Goal: Task Accomplishment & Management: Use online tool/utility

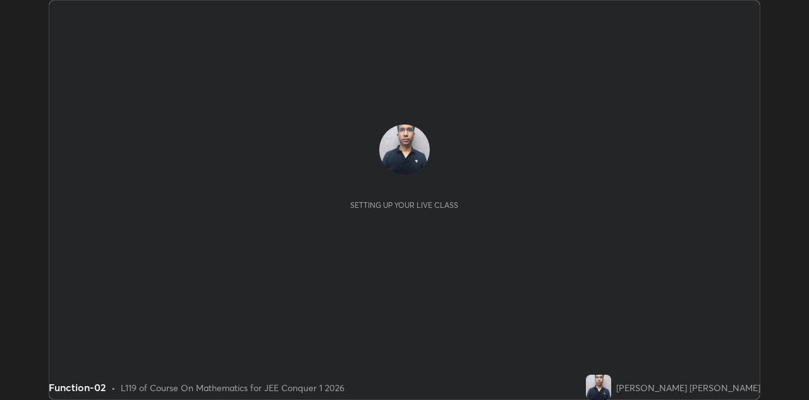
scroll to position [400, 809]
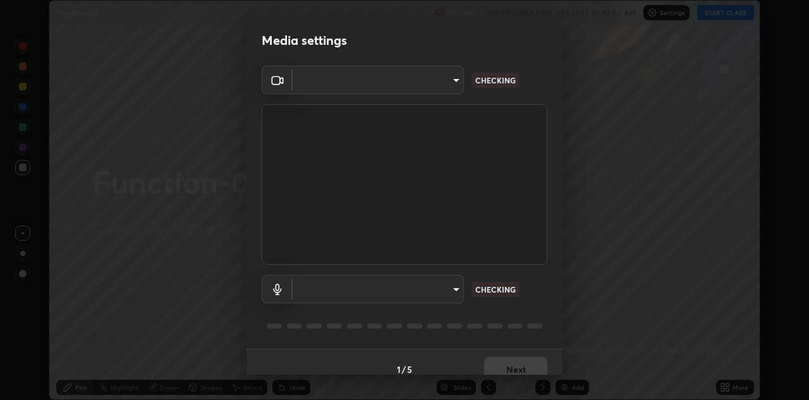
click at [460, 290] on body "Erase all Function-02 Recording WAS SCHEDULED TO START AT 10:00 AM Settings STA…" at bounding box center [404, 200] width 809 height 400
type input "6dd7f26dd43dc758996b1cf006e2949f7a02bee9d132d5f3f41e5eef0e7c266f"
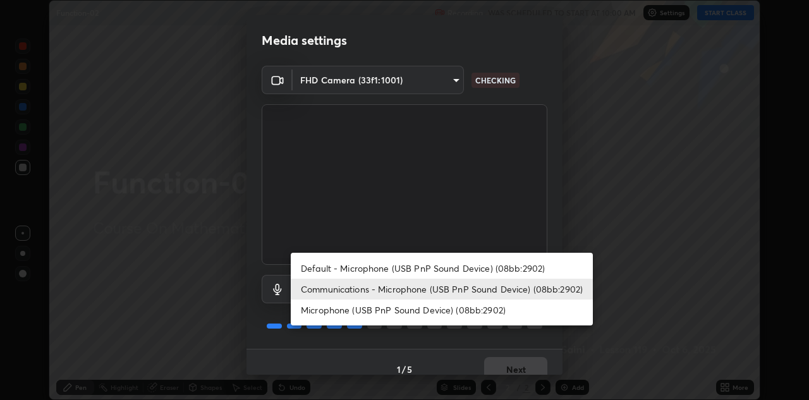
click at [458, 302] on li "Microphone (USB PnP Sound Device) (08bb:2902)" at bounding box center [442, 310] width 302 height 21
type input "a07e0359a085a1bc4cc679dbd60ce8037715fa18570e4c09fc2009039dcf4ab1"
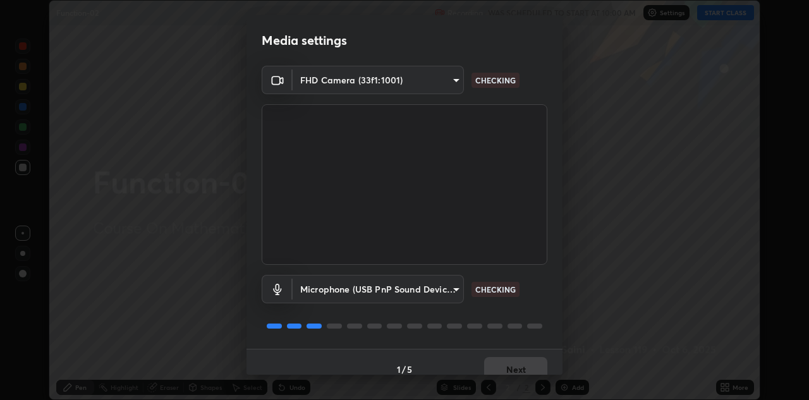
scroll to position [15, 0]
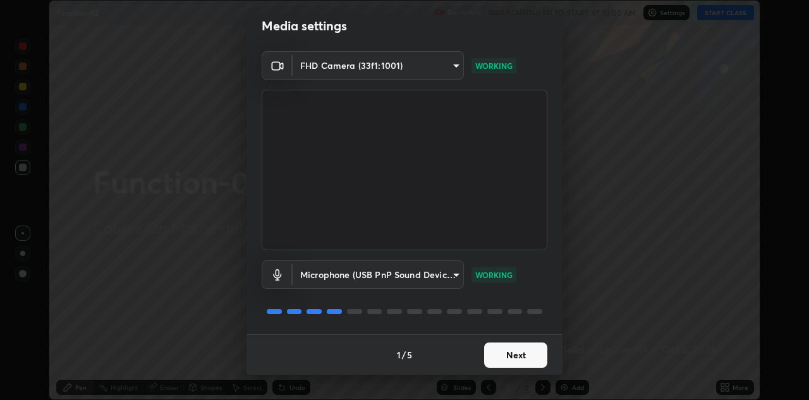
click at [529, 357] on button "Next" at bounding box center [515, 355] width 63 height 25
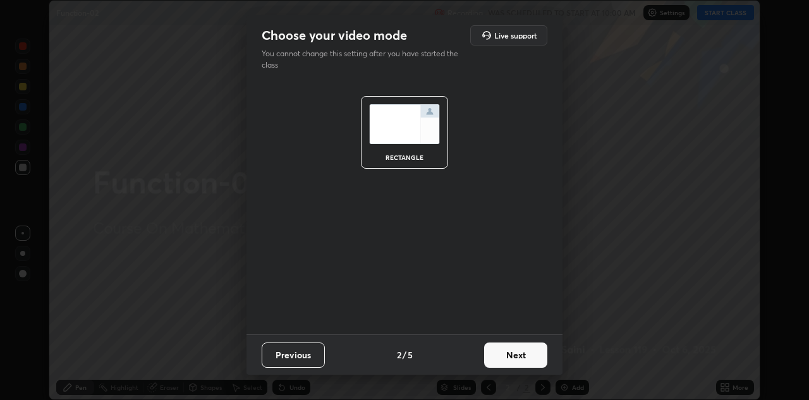
scroll to position [0, 0]
click at [530, 358] on button "Next" at bounding box center [515, 355] width 63 height 25
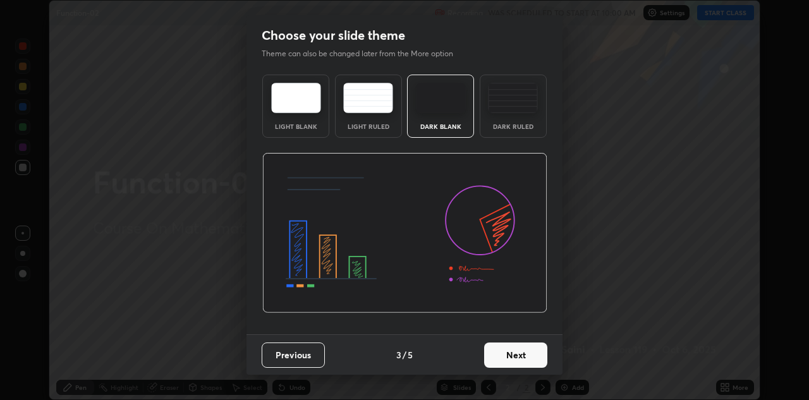
click at [532, 360] on button "Next" at bounding box center [515, 355] width 63 height 25
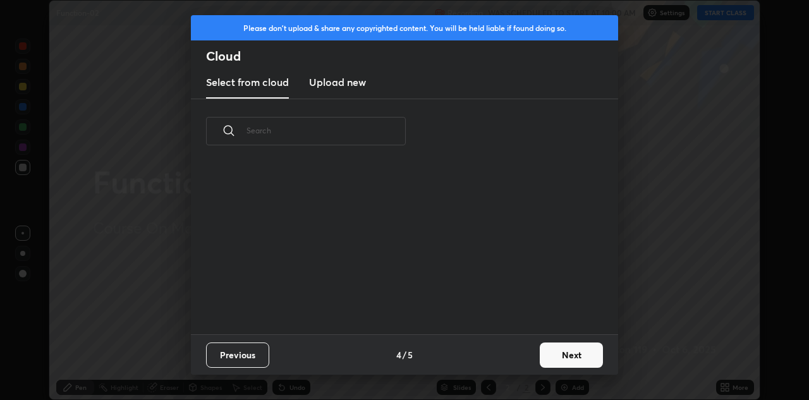
click at [541, 360] on button "Next" at bounding box center [571, 355] width 63 height 25
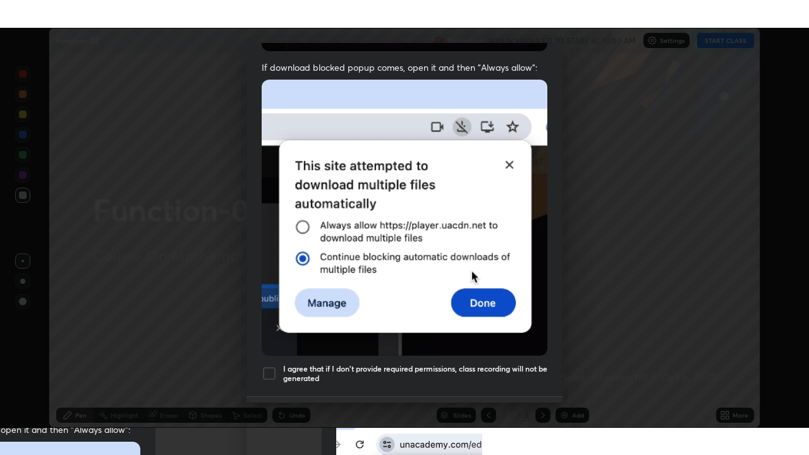
scroll to position [272, 0]
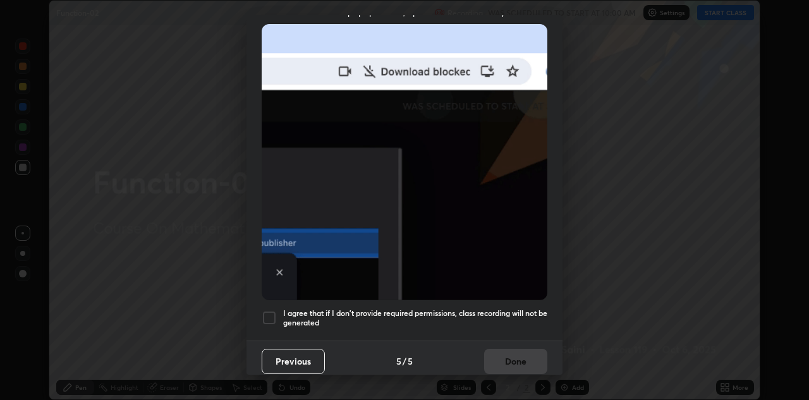
click at [522, 315] on h5 "I agree that if I don't provide required permissions, class recording will not …" at bounding box center [415, 319] width 264 height 20
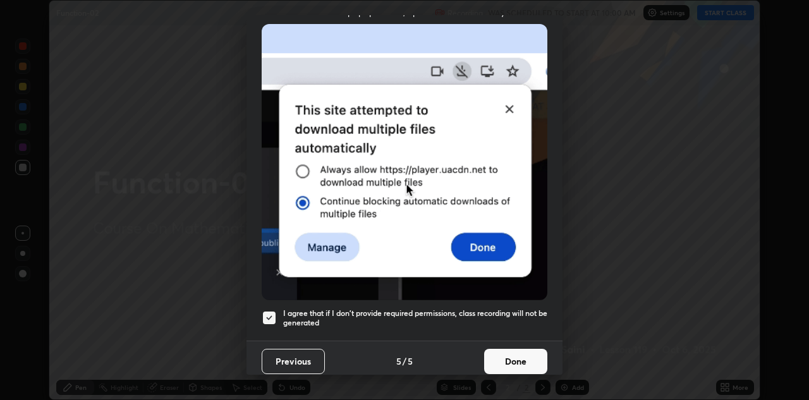
click at [520, 358] on button "Done" at bounding box center [515, 361] width 63 height 25
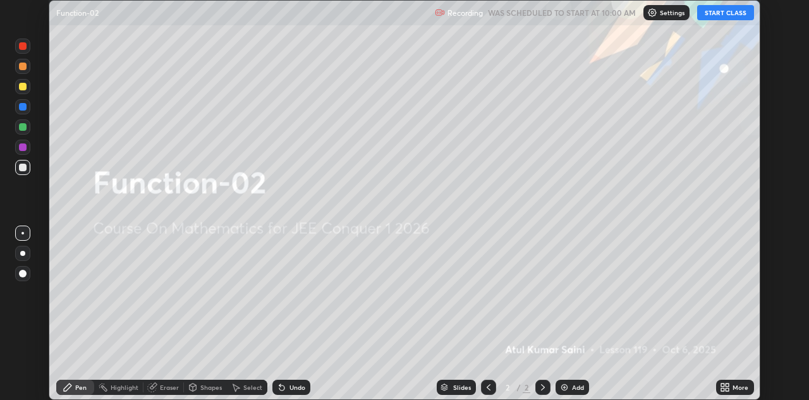
click at [726, 388] on icon at bounding box center [725, 387] width 10 height 10
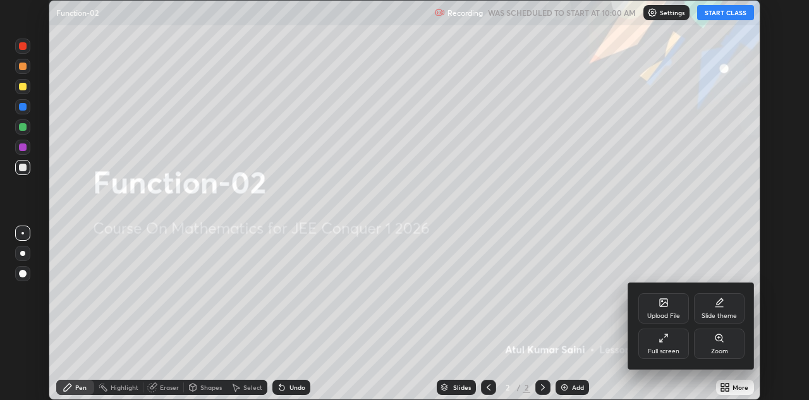
click at [666, 345] on div "Full screen" at bounding box center [664, 344] width 51 height 30
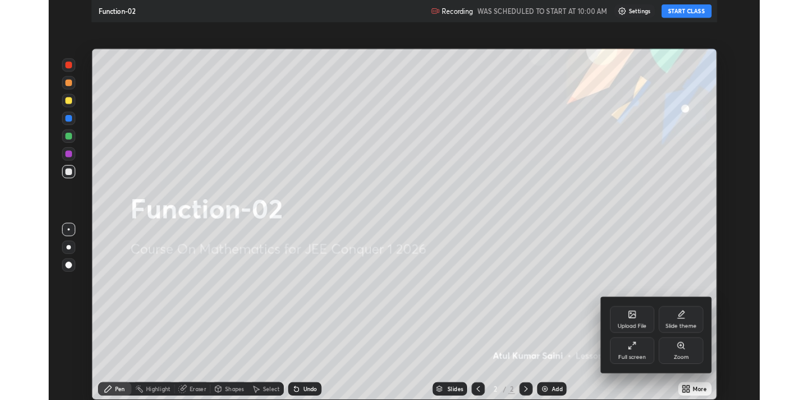
scroll to position [455, 809]
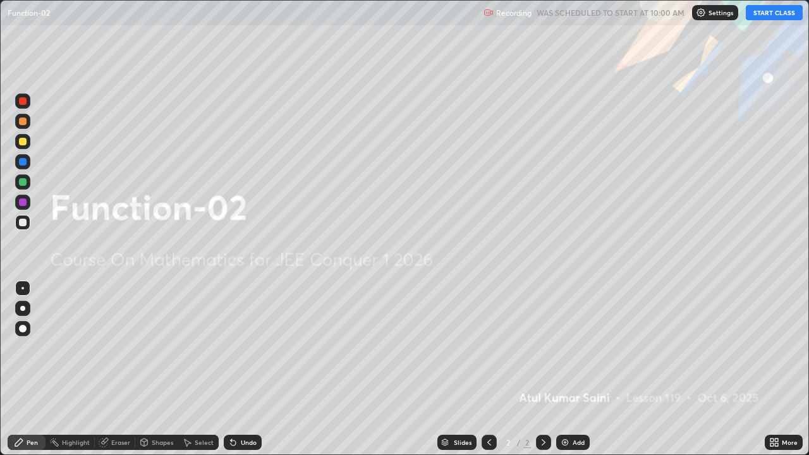
click at [783, 13] on button "START CLASS" at bounding box center [774, 12] width 57 height 15
click at [570, 400] on div "Add" at bounding box center [573, 442] width 34 height 15
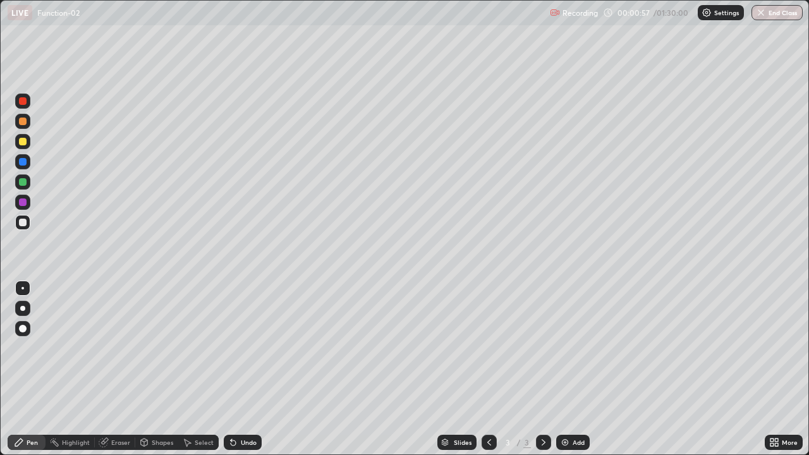
click at [25, 182] on div at bounding box center [23, 182] width 8 height 8
click at [243, 400] on div "Undo" at bounding box center [243, 442] width 38 height 15
click at [245, 400] on div "Undo" at bounding box center [249, 442] width 16 height 6
click at [111, 400] on div "Eraser" at bounding box center [120, 442] width 19 height 6
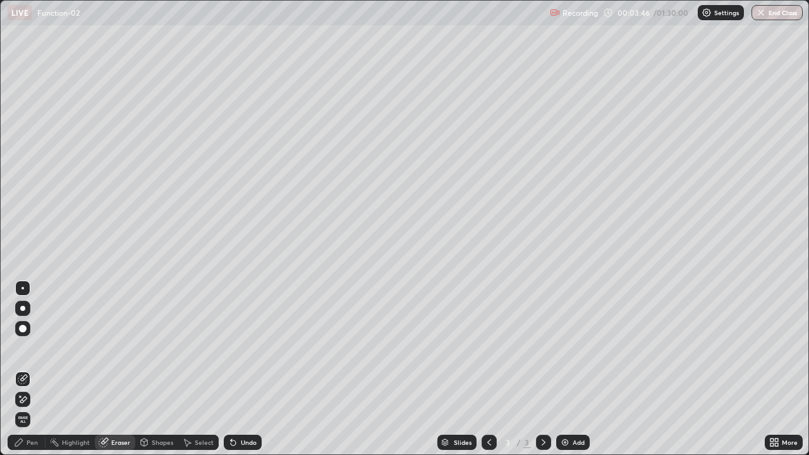
click at [25, 400] on div "Pen" at bounding box center [27, 442] width 38 height 15
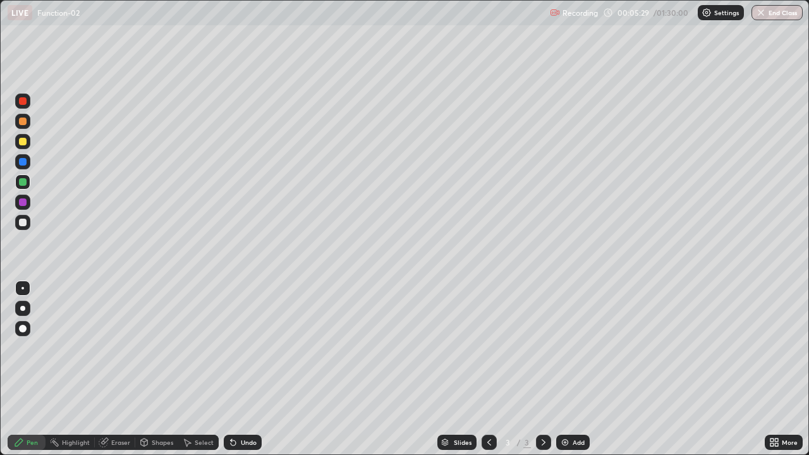
click at [570, 400] on div "Add" at bounding box center [573, 442] width 34 height 15
click at [579, 400] on div "Add" at bounding box center [573, 442] width 34 height 15
click at [249, 400] on div "Undo" at bounding box center [249, 442] width 16 height 6
click at [249, 400] on div "Undo" at bounding box center [243, 442] width 38 height 15
click at [492, 400] on icon at bounding box center [489, 442] width 10 height 10
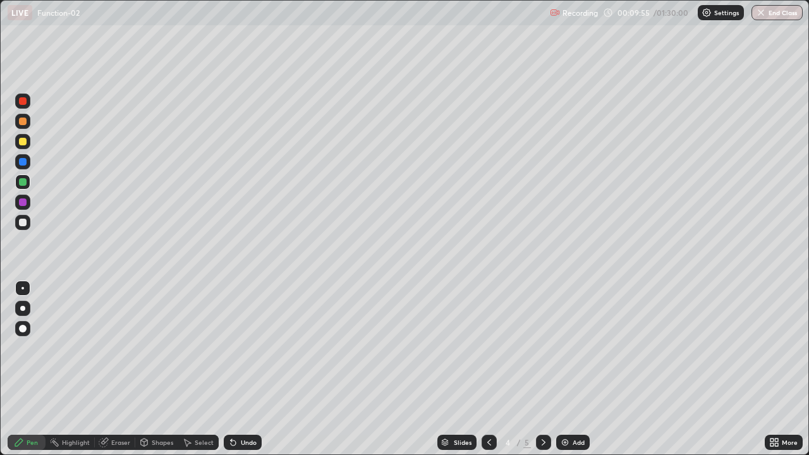
click at [488, 400] on icon at bounding box center [489, 442] width 10 height 10
click at [27, 223] on div at bounding box center [22, 222] width 15 height 15
click at [545, 400] on div at bounding box center [543, 442] width 15 height 15
click at [543, 400] on icon at bounding box center [544, 442] width 4 height 6
click at [118, 400] on div "Eraser" at bounding box center [120, 442] width 19 height 6
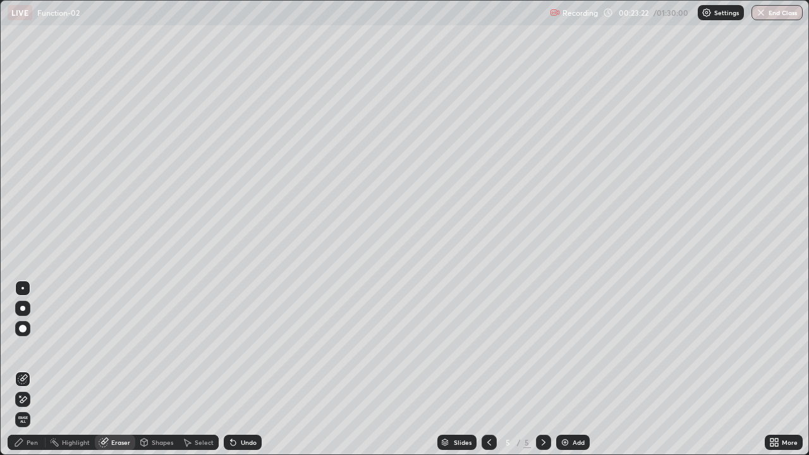
click at [118, 400] on div "Eraser" at bounding box center [120, 442] width 19 height 6
click at [31, 400] on div "Pen" at bounding box center [32, 442] width 11 height 6
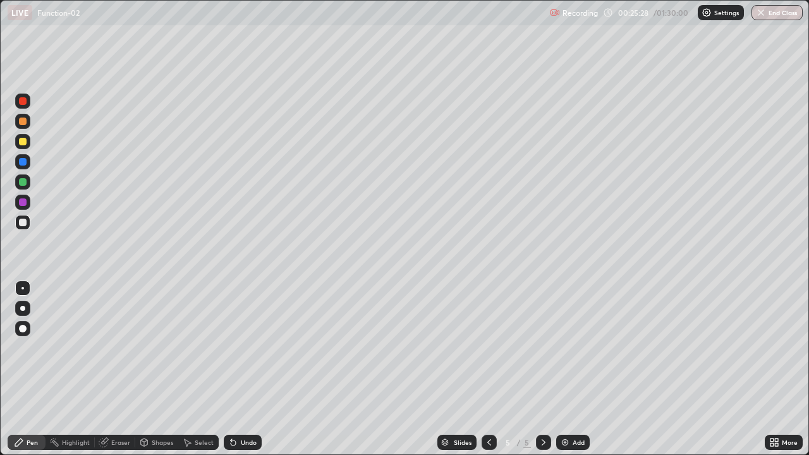
click at [566, 400] on img at bounding box center [565, 442] width 10 height 10
click at [248, 400] on div "Undo" at bounding box center [249, 442] width 16 height 6
click at [242, 400] on div "Undo" at bounding box center [249, 442] width 16 height 6
click at [243, 400] on div "Undo" at bounding box center [243, 442] width 38 height 15
click at [573, 400] on div "Add" at bounding box center [579, 442] width 12 height 6
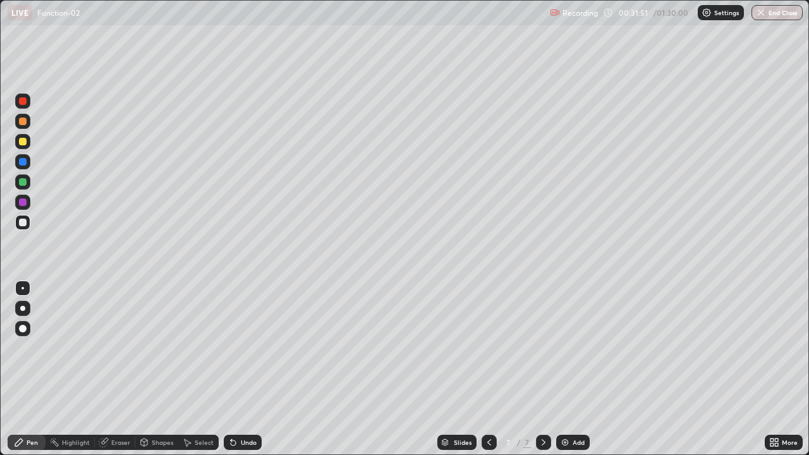
click at [242, 400] on div "Undo" at bounding box center [249, 442] width 16 height 6
click at [244, 400] on div "Undo" at bounding box center [249, 442] width 16 height 6
click at [236, 400] on div "Undo" at bounding box center [243, 442] width 38 height 15
click at [25, 183] on div at bounding box center [23, 182] width 8 height 8
click at [578, 400] on div "Add" at bounding box center [579, 442] width 12 height 6
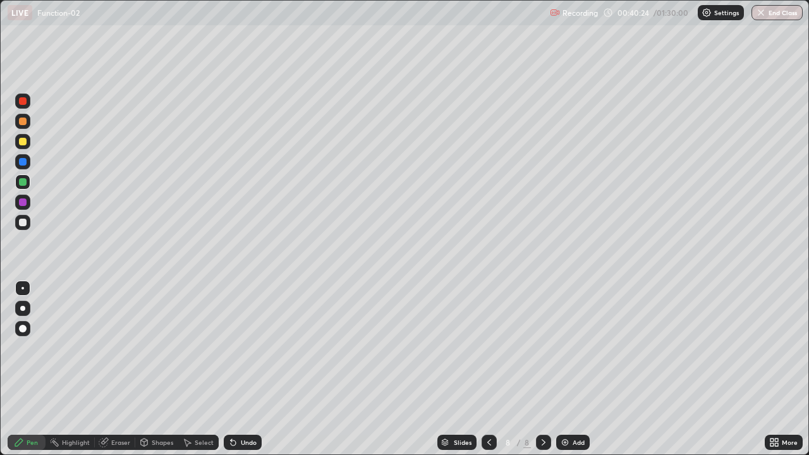
click at [251, 400] on div "Undo" at bounding box center [249, 442] width 16 height 6
click at [250, 400] on div "Undo" at bounding box center [249, 442] width 16 height 6
click at [249, 400] on div "Undo" at bounding box center [249, 442] width 16 height 6
click at [577, 400] on div "Add" at bounding box center [579, 442] width 12 height 6
click at [489, 400] on icon at bounding box center [489, 442] width 10 height 10
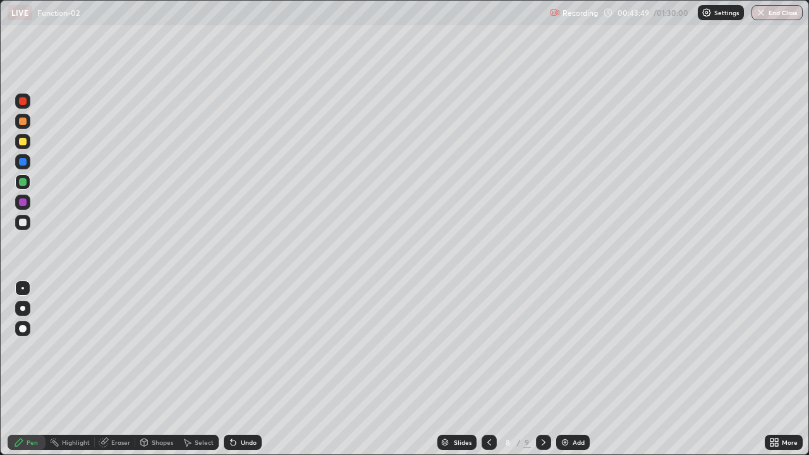
click at [542, 400] on icon at bounding box center [544, 442] width 10 height 10
click at [575, 400] on div "Add" at bounding box center [579, 442] width 12 height 6
click at [25, 223] on div at bounding box center [23, 223] width 8 height 8
click at [578, 400] on div "Add" at bounding box center [579, 442] width 12 height 6
click at [241, 400] on div "Undo" at bounding box center [249, 442] width 16 height 6
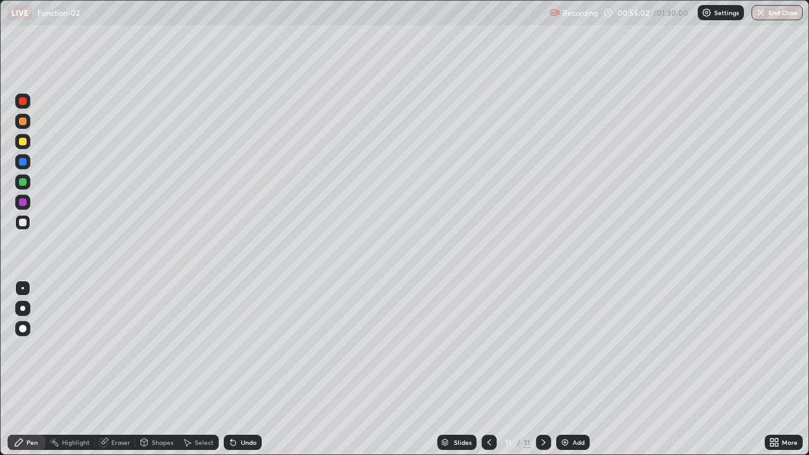
click at [242, 400] on div "Undo" at bounding box center [249, 442] width 16 height 6
click at [245, 400] on div "Undo" at bounding box center [249, 442] width 16 height 6
click at [110, 400] on div "Eraser" at bounding box center [115, 442] width 40 height 15
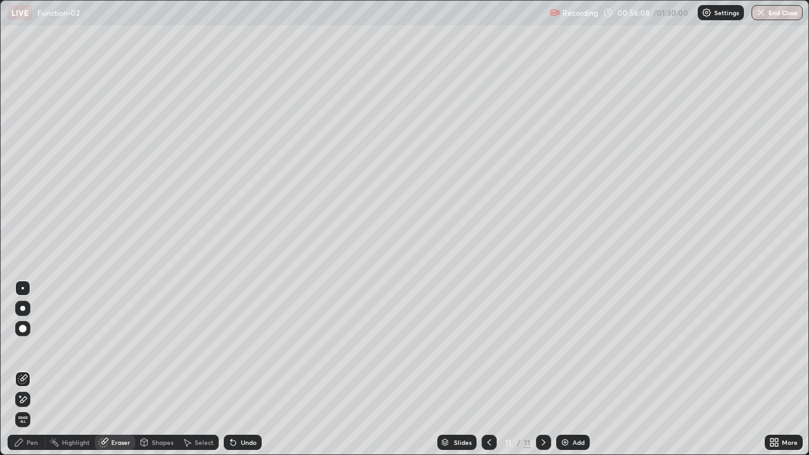
click at [21, 400] on div at bounding box center [22, 399] width 15 height 15
click at [33, 400] on div "Pen" at bounding box center [32, 442] width 11 height 6
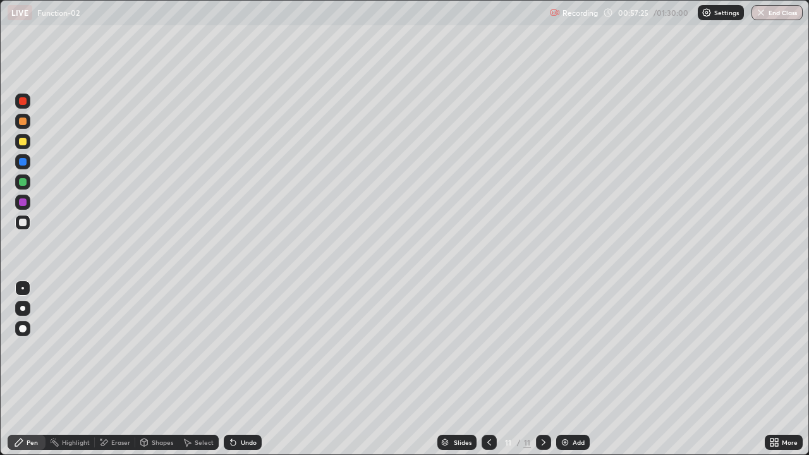
click at [114, 400] on div "Eraser" at bounding box center [120, 442] width 19 height 6
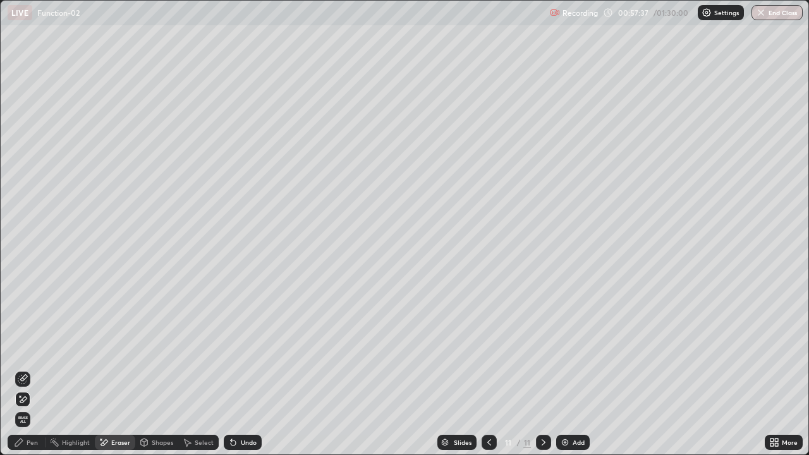
click at [34, 400] on div "Pen" at bounding box center [32, 442] width 11 height 6
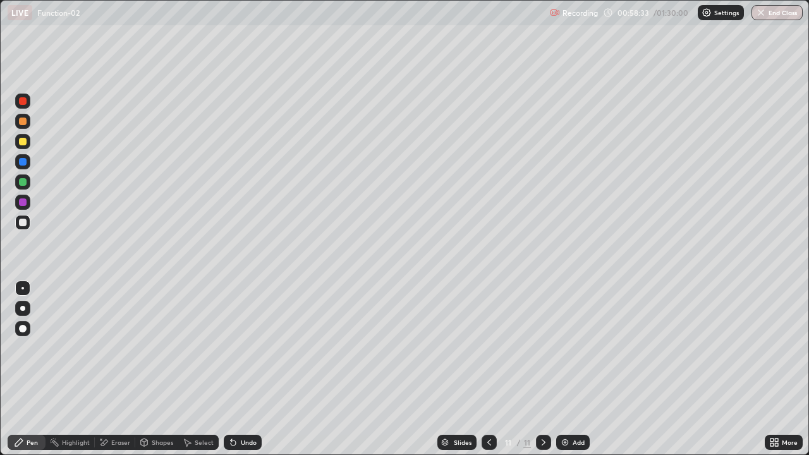
click at [247, 400] on div "Undo" at bounding box center [249, 442] width 16 height 6
click at [575, 400] on div "Add" at bounding box center [579, 442] width 12 height 6
click at [571, 400] on div "Add" at bounding box center [573, 442] width 34 height 15
click at [24, 180] on div at bounding box center [23, 182] width 8 height 8
click at [573, 400] on div "Add" at bounding box center [579, 442] width 12 height 6
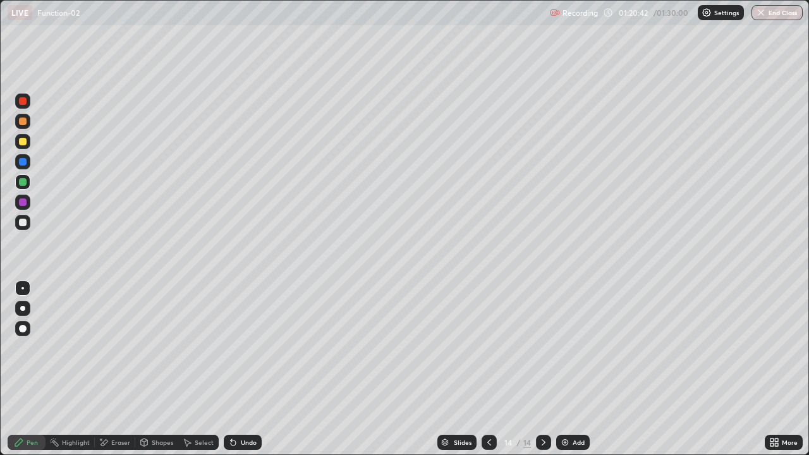
click at [30, 105] on div at bounding box center [22, 101] width 15 height 20
click at [246, 400] on div "Undo" at bounding box center [249, 442] width 16 height 6
click at [243, 400] on div "Undo" at bounding box center [249, 442] width 16 height 6
click at [249, 400] on div "Undo" at bounding box center [249, 442] width 16 height 6
click at [122, 400] on div "Eraser" at bounding box center [120, 442] width 19 height 6
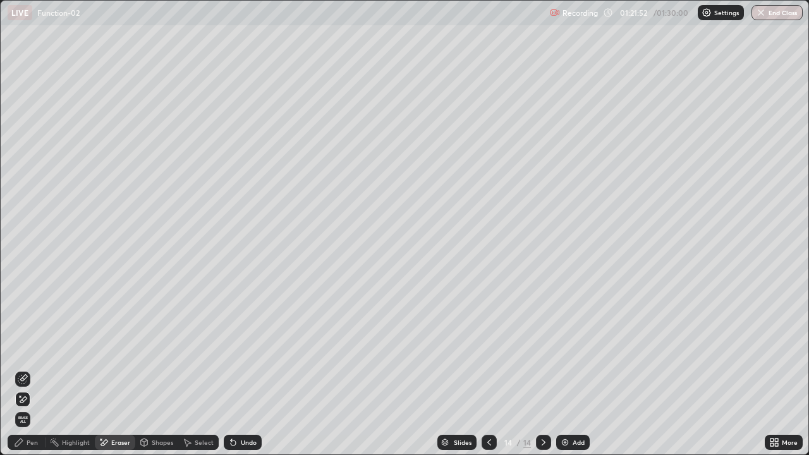
click at [34, 400] on div "Pen" at bounding box center [27, 442] width 38 height 15
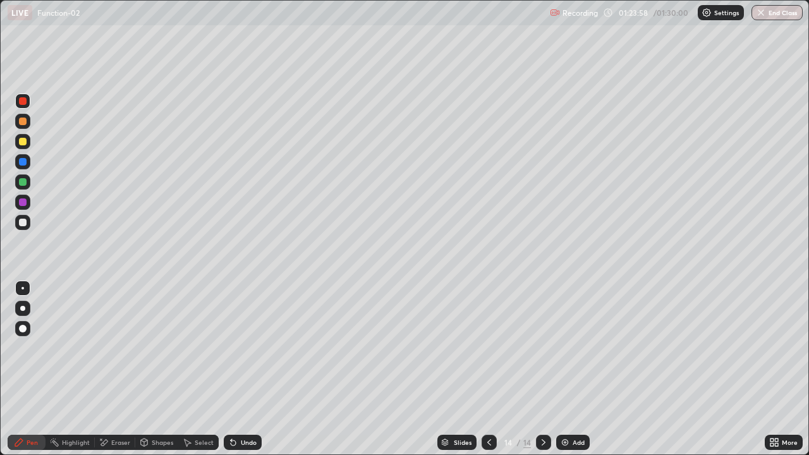
click at [247, 400] on div "Undo" at bounding box center [249, 442] width 16 height 6
click at [200, 400] on div "Select" at bounding box center [198, 442] width 40 height 15
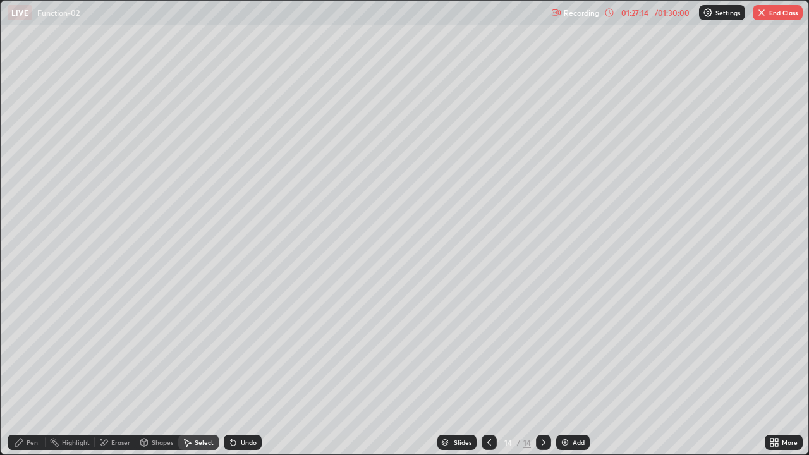
click at [212, 400] on div "Select" at bounding box center [204, 442] width 19 height 6
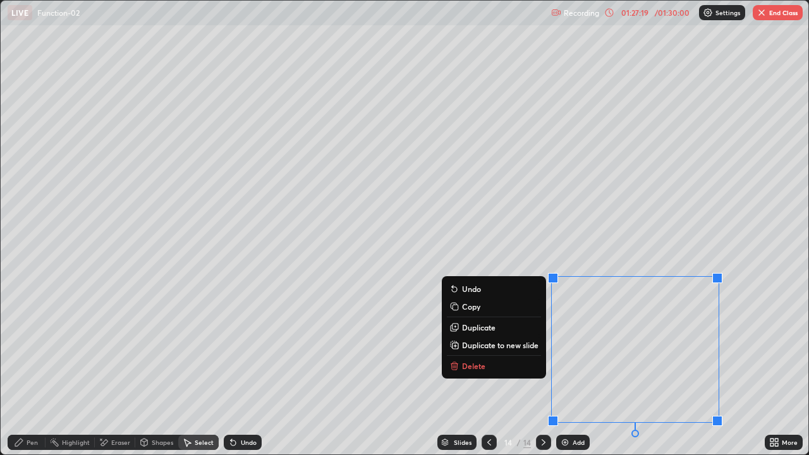
click at [469, 312] on button "Copy" at bounding box center [494, 306] width 94 height 15
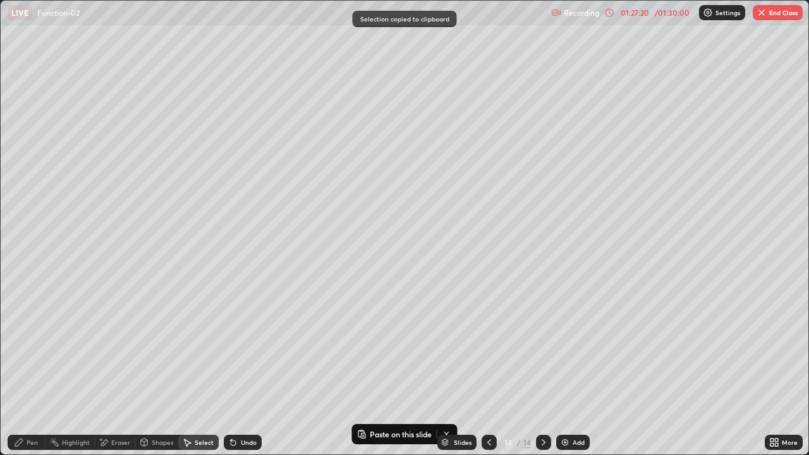
click at [573, 400] on div "Add" at bounding box center [579, 442] width 12 height 6
click at [68, 52] on div "0 ° Undo Copy Paste here Duplicate Duplicate to new slide Delete" at bounding box center [405, 228] width 808 height 454
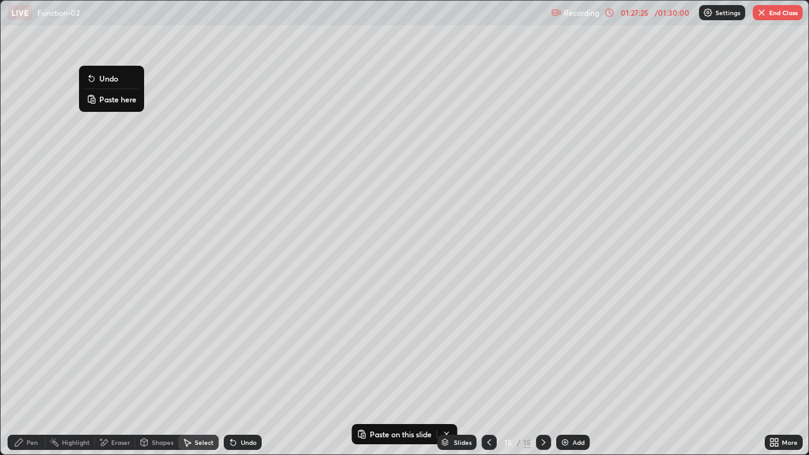
click at [104, 101] on p "Paste here" at bounding box center [117, 99] width 37 height 10
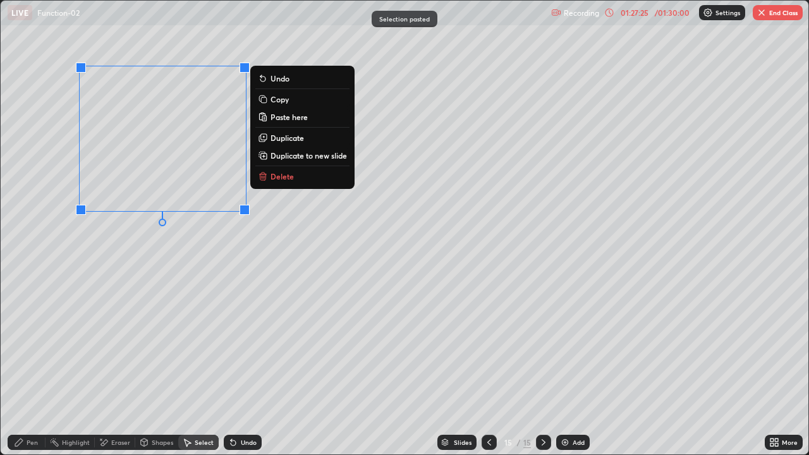
click at [124, 262] on div "0 ° Undo Copy Paste here Duplicate Duplicate to new slide Delete" at bounding box center [405, 228] width 808 height 454
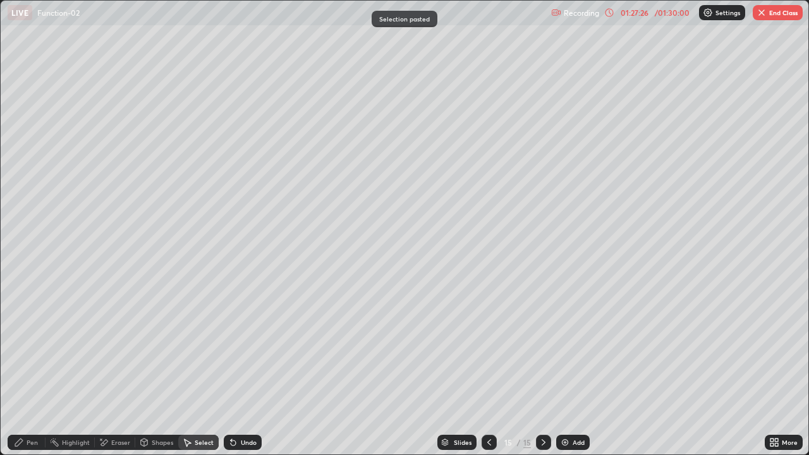
click at [32, 400] on div "Pen" at bounding box center [32, 442] width 11 height 6
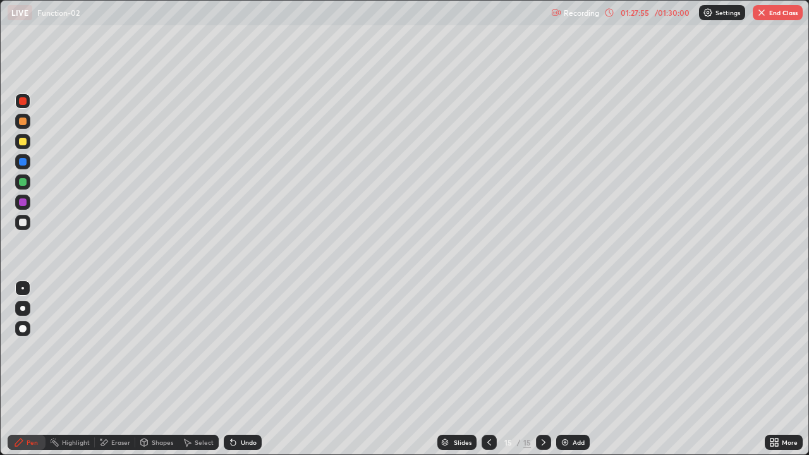
click at [107, 400] on icon at bounding box center [104, 442] width 10 height 11
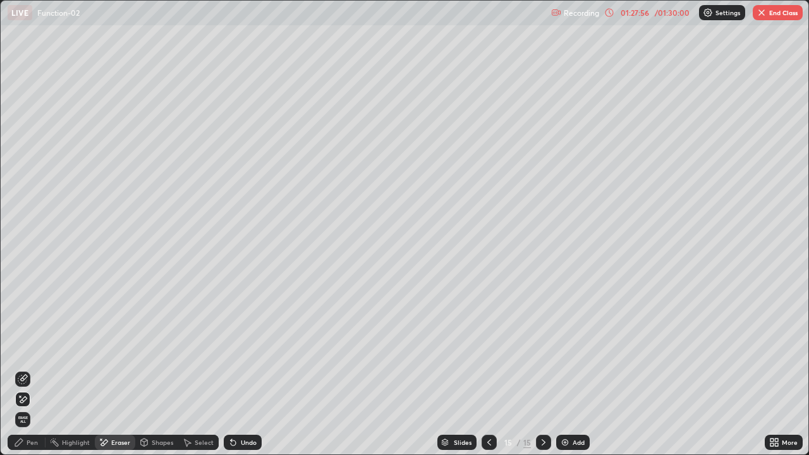
click at [27, 400] on div "Pen" at bounding box center [32, 442] width 11 height 6
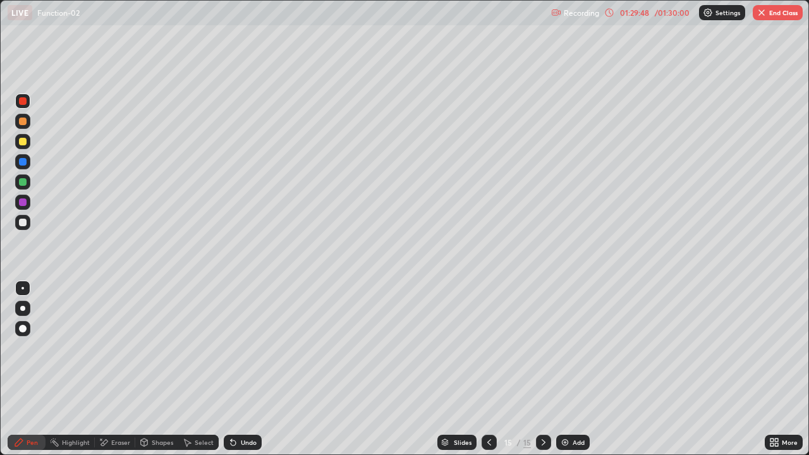
click at [778, 15] on button "End Class" at bounding box center [778, 12] width 50 height 15
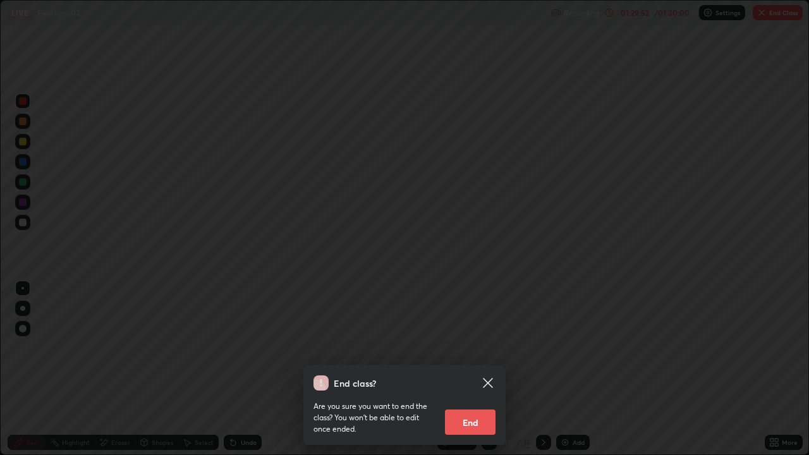
click at [471, 400] on button "End" at bounding box center [470, 422] width 51 height 25
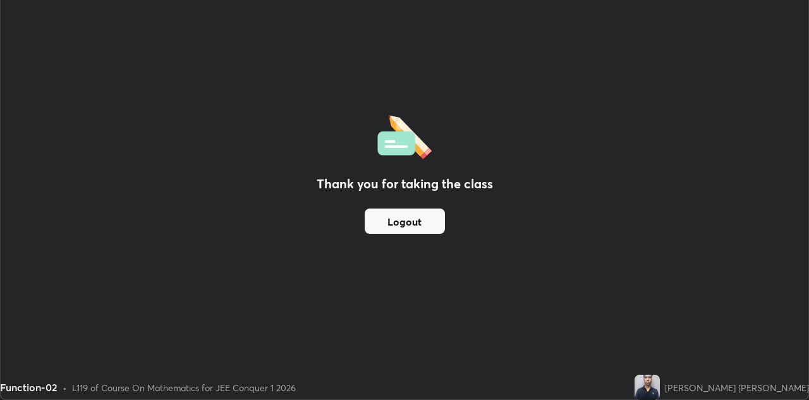
scroll to position [62822, 62413]
